Goal: Use online tool/utility: Utilize a website feature to perform a specific function

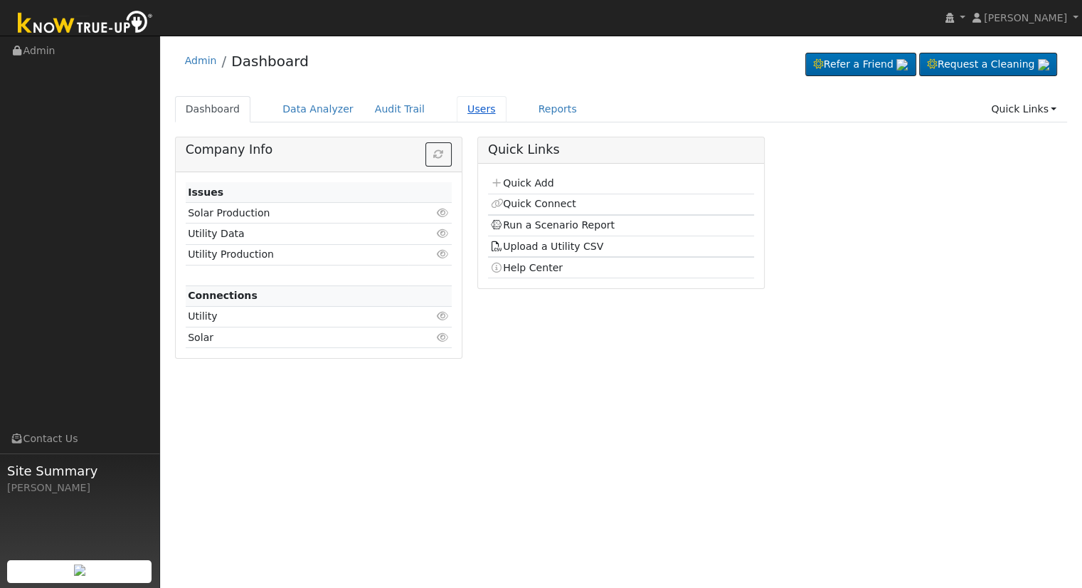
click at [460, 113] on link "Users" at bounding box center [482, 109] width 50 height 26
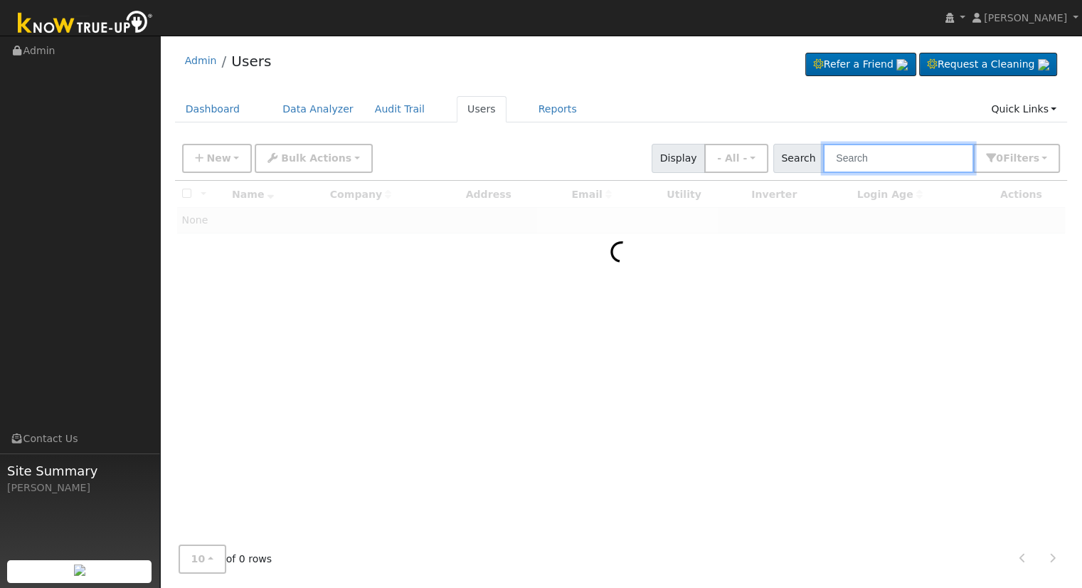
click at [873, 152] on input "text" at bounding box center [898, 158] width 151 height 29
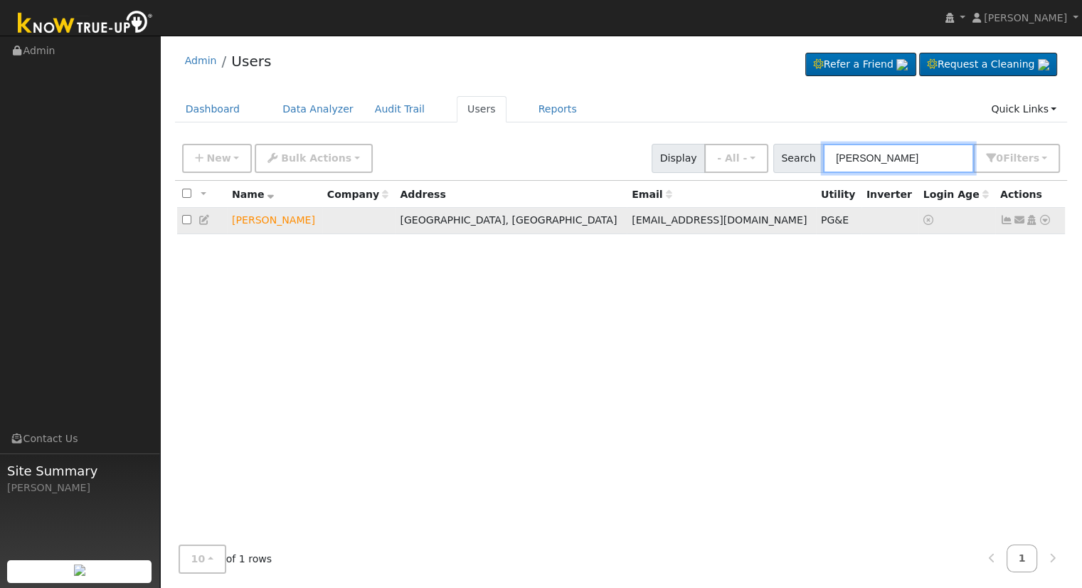
type input "[PERSON_NAME]"
click at [1044, 221] on icon at bounding box center [1045, 220] width 13 height 10
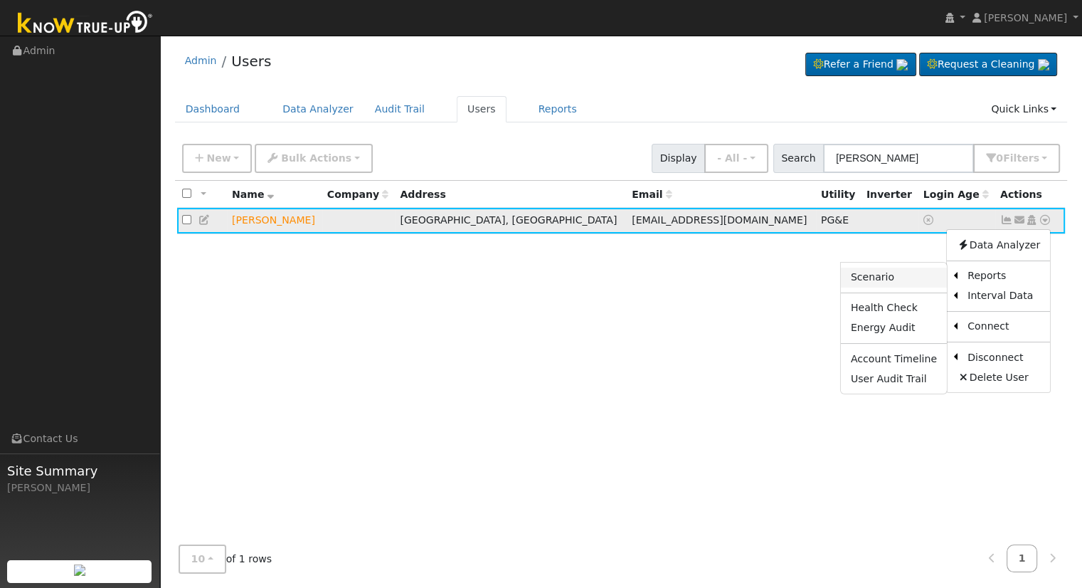
click at [905, 277] on link "Scenario" at bounding box center [894, 277] width 106 height 20
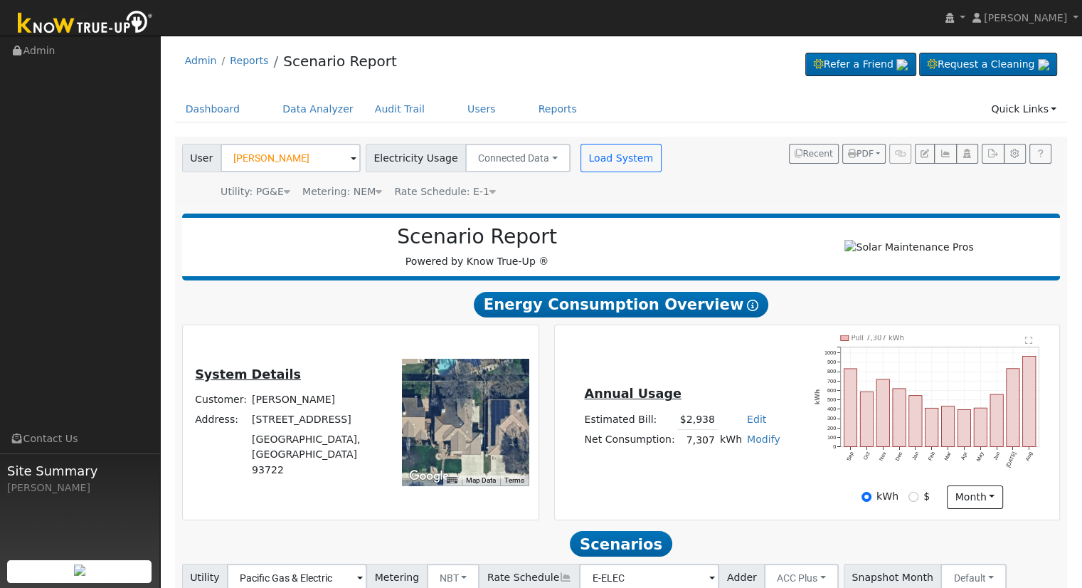
scroll to position [111, 0]
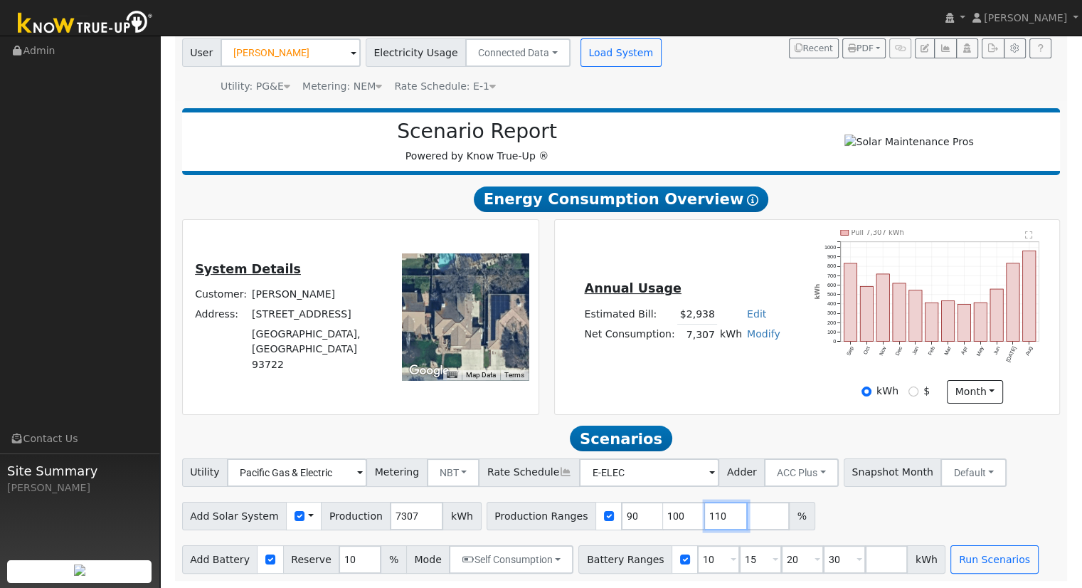
click at [705, 515] on input "110" at bounding box center [726, 515] width 43 height 28
type input "1"
type input "138.948953"
click at [823, 564] on input "30" at bounding box center [844, 559] width 43 height 28
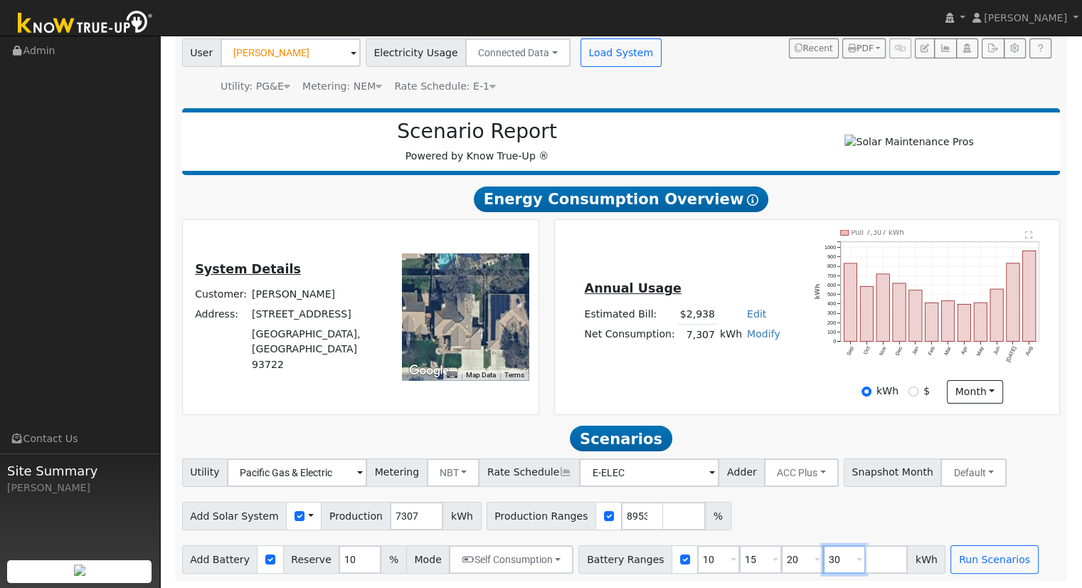
scroll to position [0, 0]
type input "3"
type input "13.5"
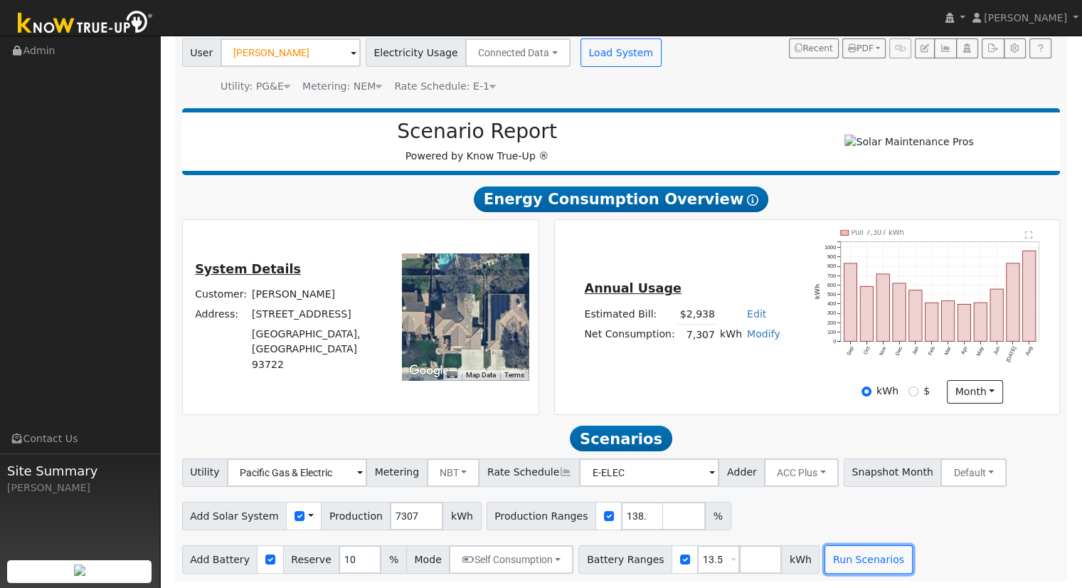
click at [824, 564] on button "Run Scenarios" at bounding box center [867, 559] width 87 height 28
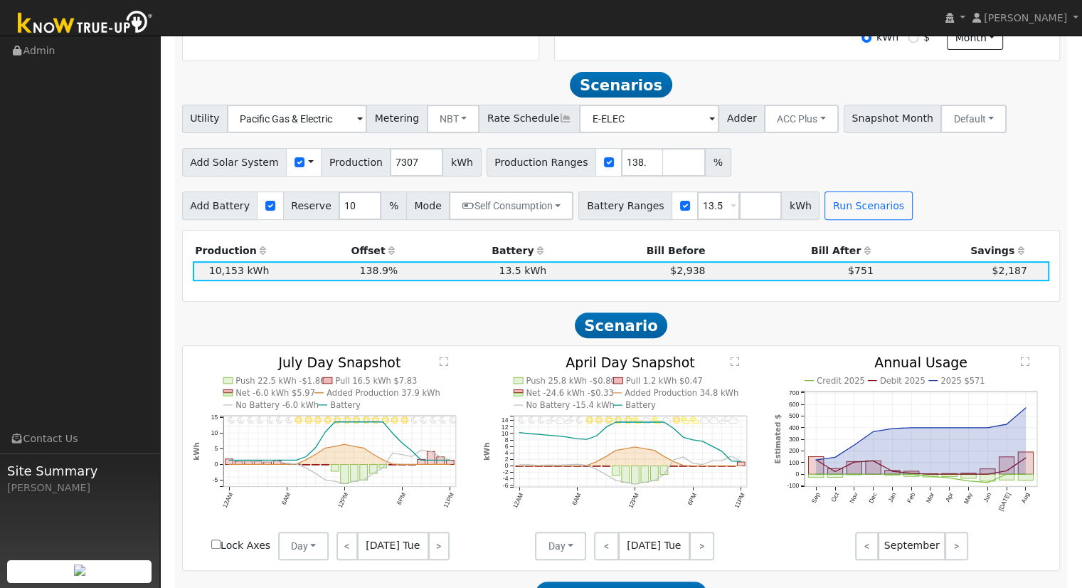
scroll to position [492, 0]
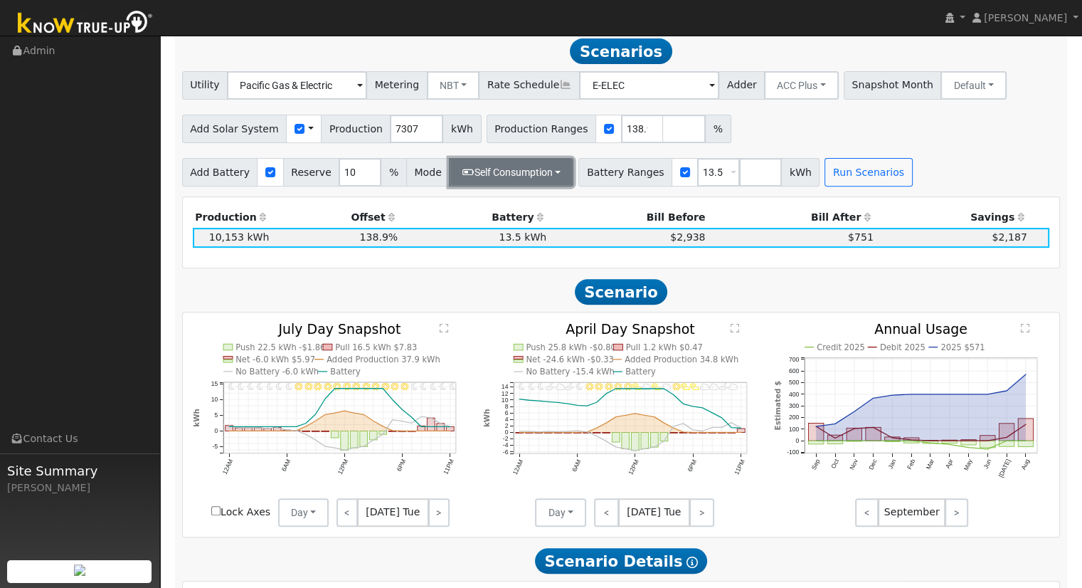
click at [535, 173] on button "Self Consumption" at bounding box center [511, 172] width 124 height 28
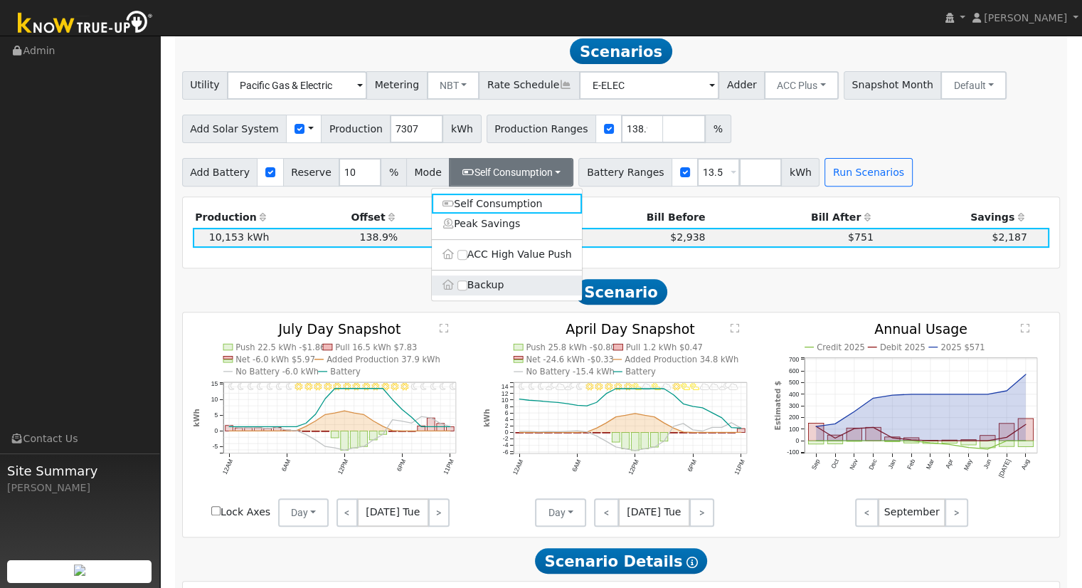
click at [489, 291] on label "Backup" at bounding box center [507, 285] width 150 height 20
click at [467, 290] on input "Backup" at bounding box center [462, 285] width 10 height 10
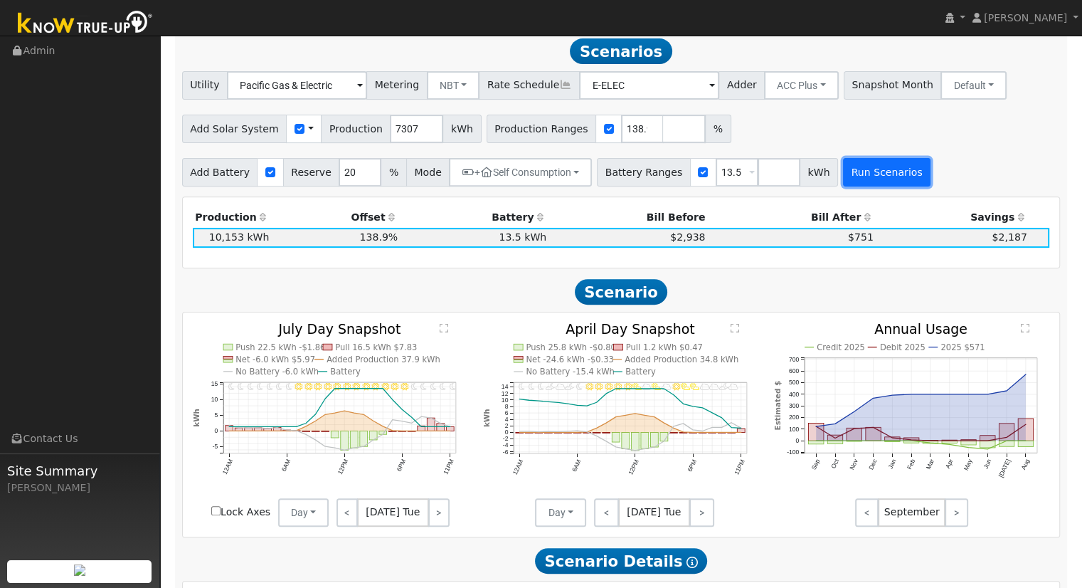
click at [854, 177] on button "Run Scenarios" at bounding box center [886, 172] width 87 height 28
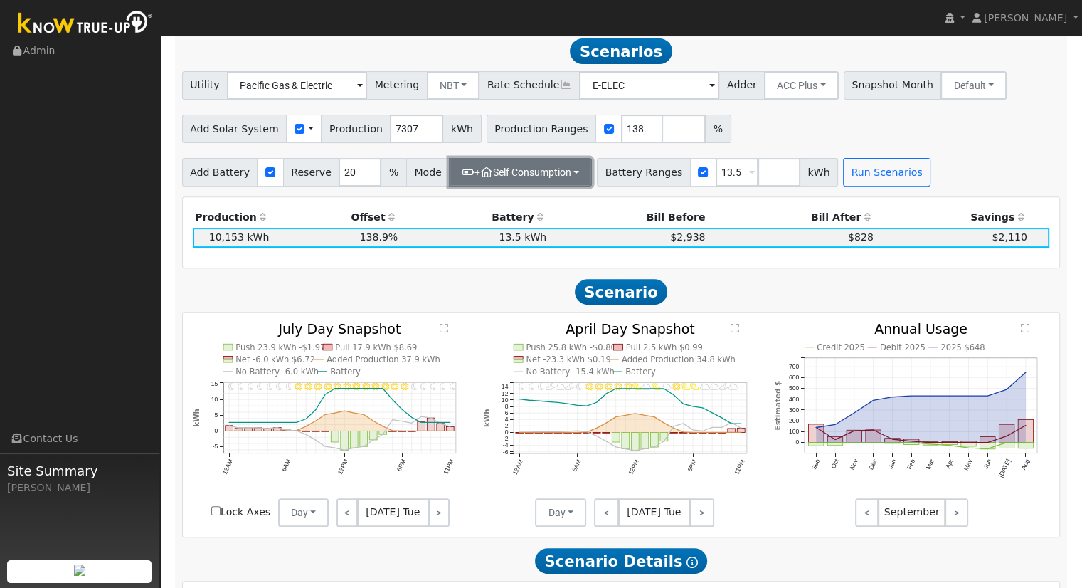
click at [484, 180] on button "+ Self Consumption" at bounding box center [520, 172] width 143 height 28
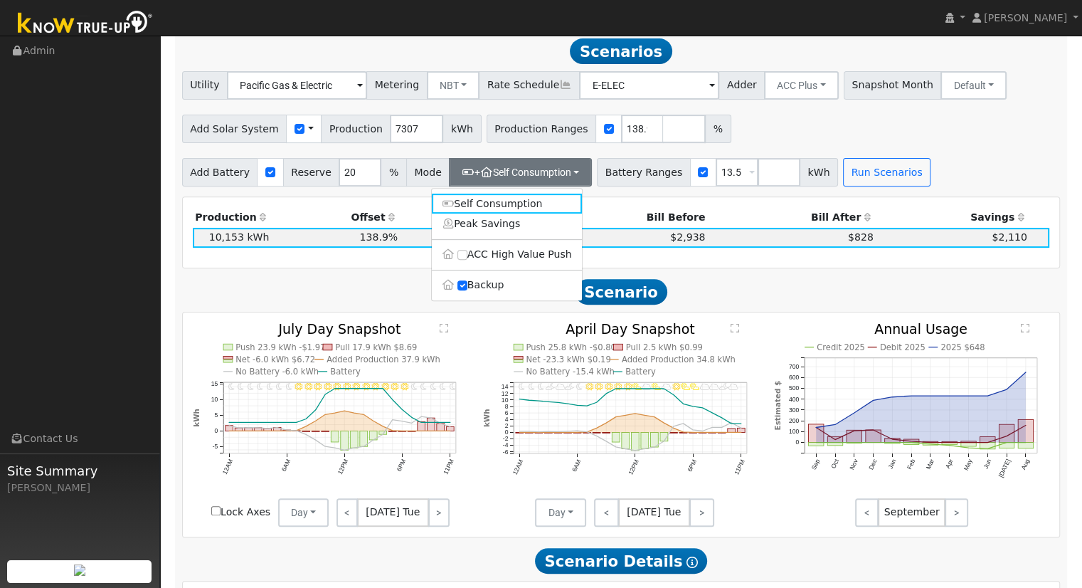
click at [475, 293] on label "Backup" at bounding box center [507, 285] width 150 height 20
click at [467, 290] on input "Backup" at bounding box center [462, 285] width 10 height 10
type input "10"
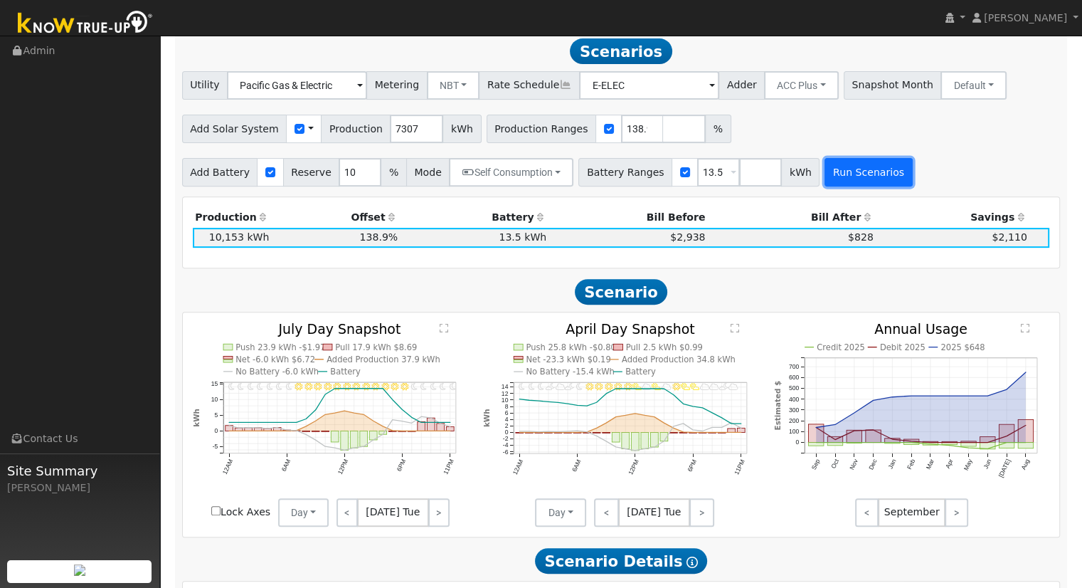
click at [842, 182] on button "Run Scenarios" at bounding box center [867, 172] width 87 height 28
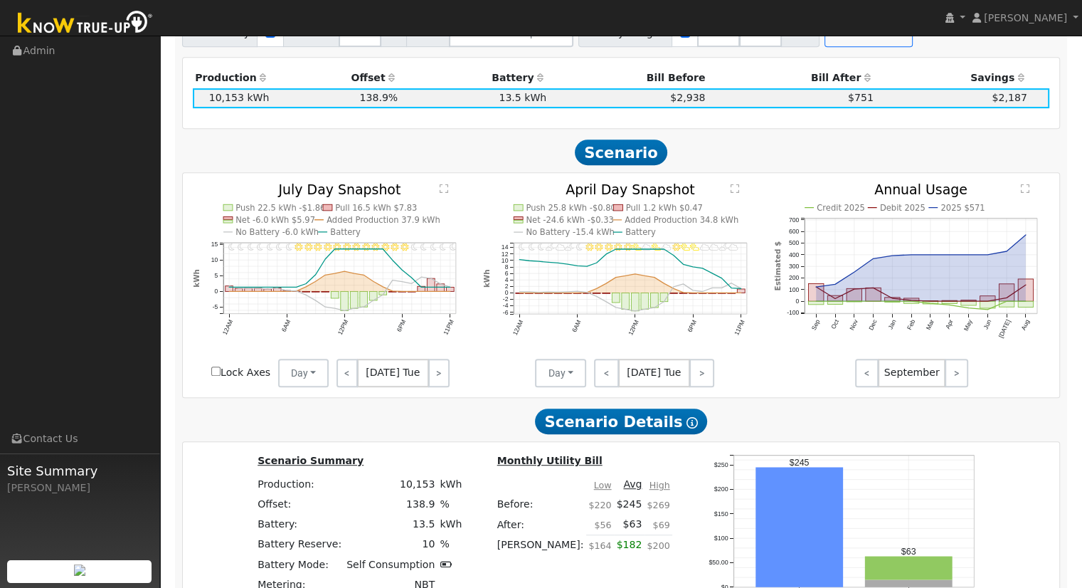
scroll to position [706, 0]
